Goal: Obtain resource: Download file/media

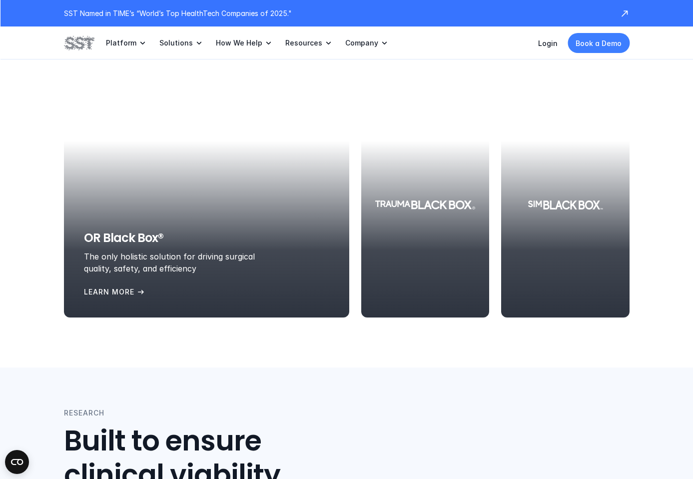
scroll to position [1273, 0]
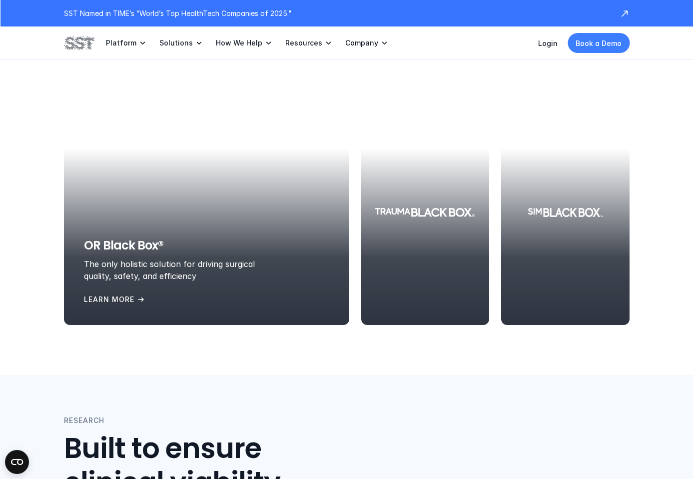
click at [200, 301] on div "OR Black Box® The only holistic solution for driving surgical quality, safety, …" at bounding box center [206, 271] width 245 height 68
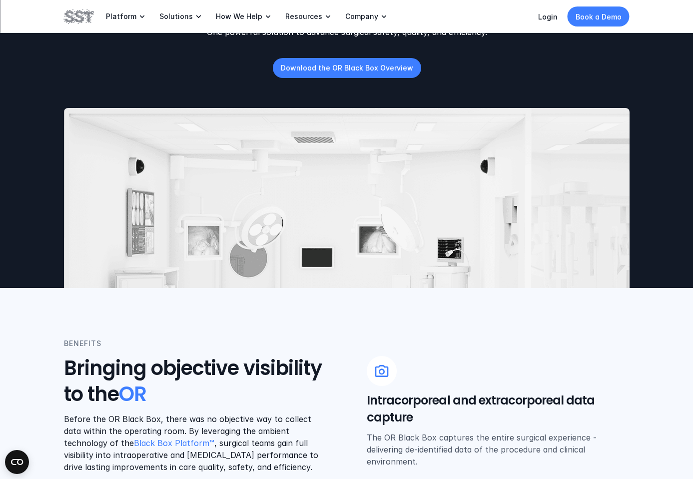
scroll to position [50, 0]
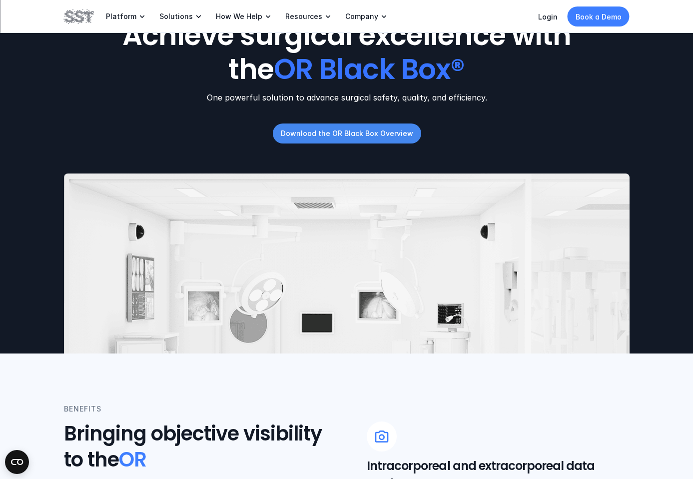
click at [347, 130] on p "Download the OR Black Box Overview" at bounding box center [346, 133] width 132 height 10
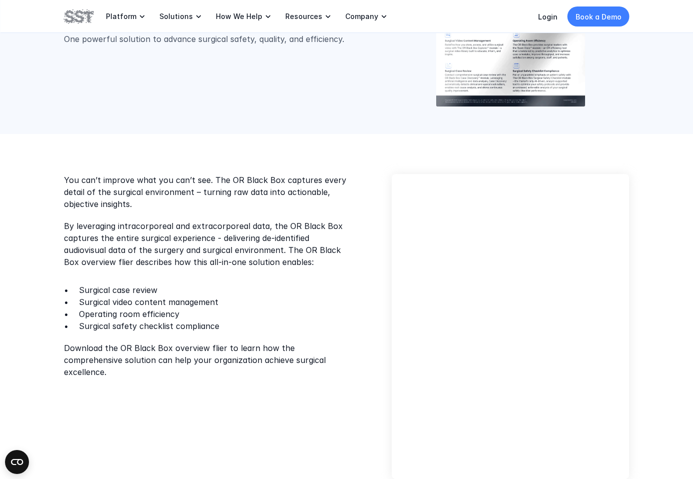
scroll to position [146, 0]
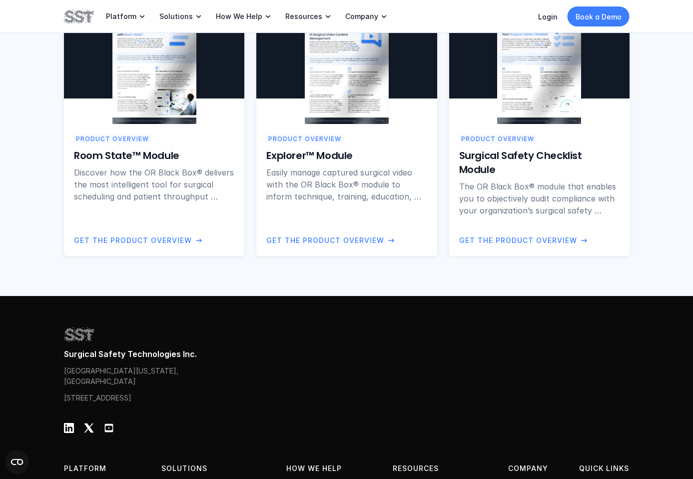
scroll to position [50, 0]
